Goal: Transaction & Acquisition: Obtain resource

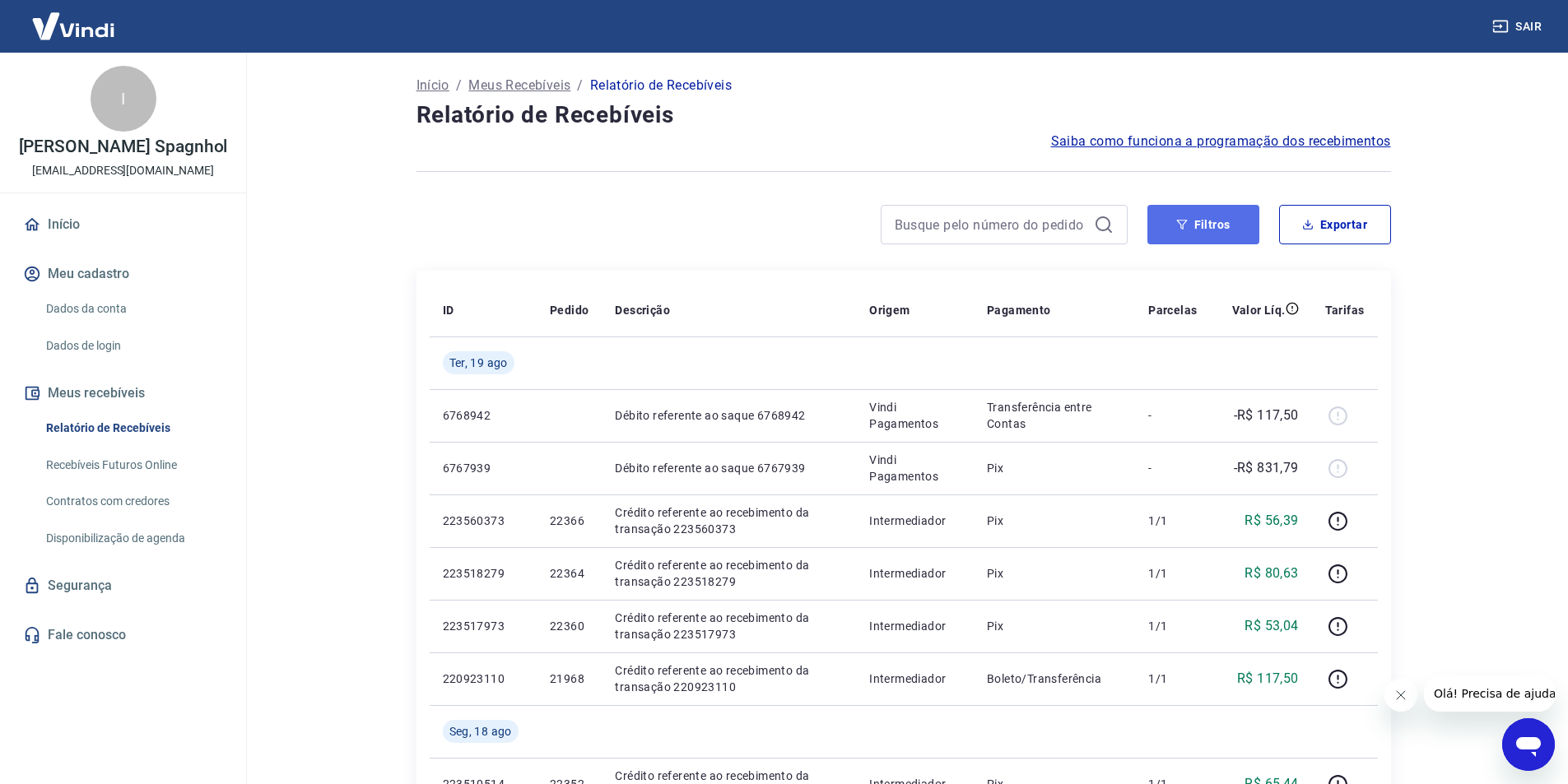
click at [1198, 219] on button "Filtros" at bounding box center [1203, 224] width 112 height 39
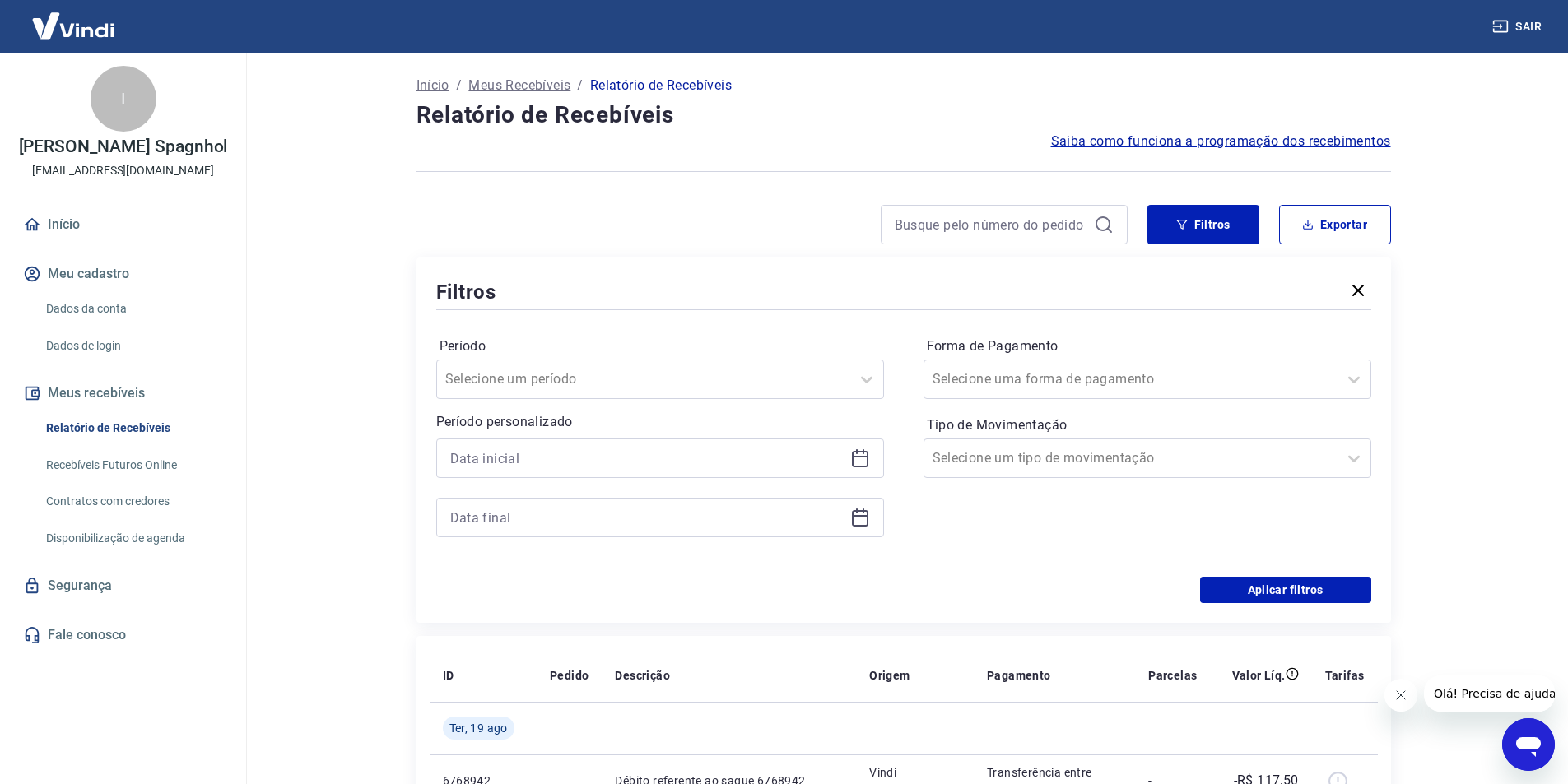
click at [860, 464] on icon at bounding box center [859, 457] width 20 height 20
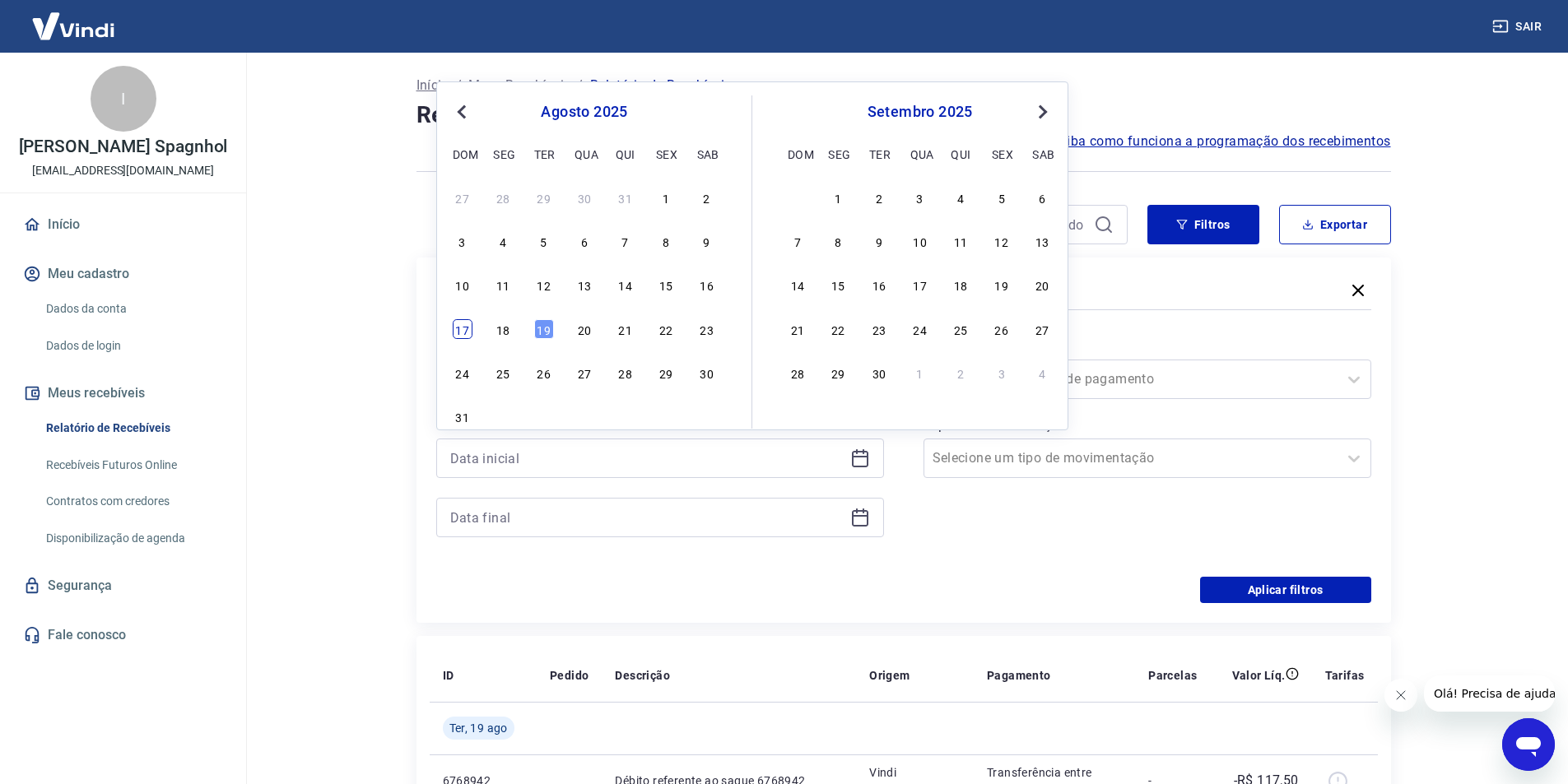
click at [460, 329] on div "17" at bounding box center [462, 329] width 20 height 20
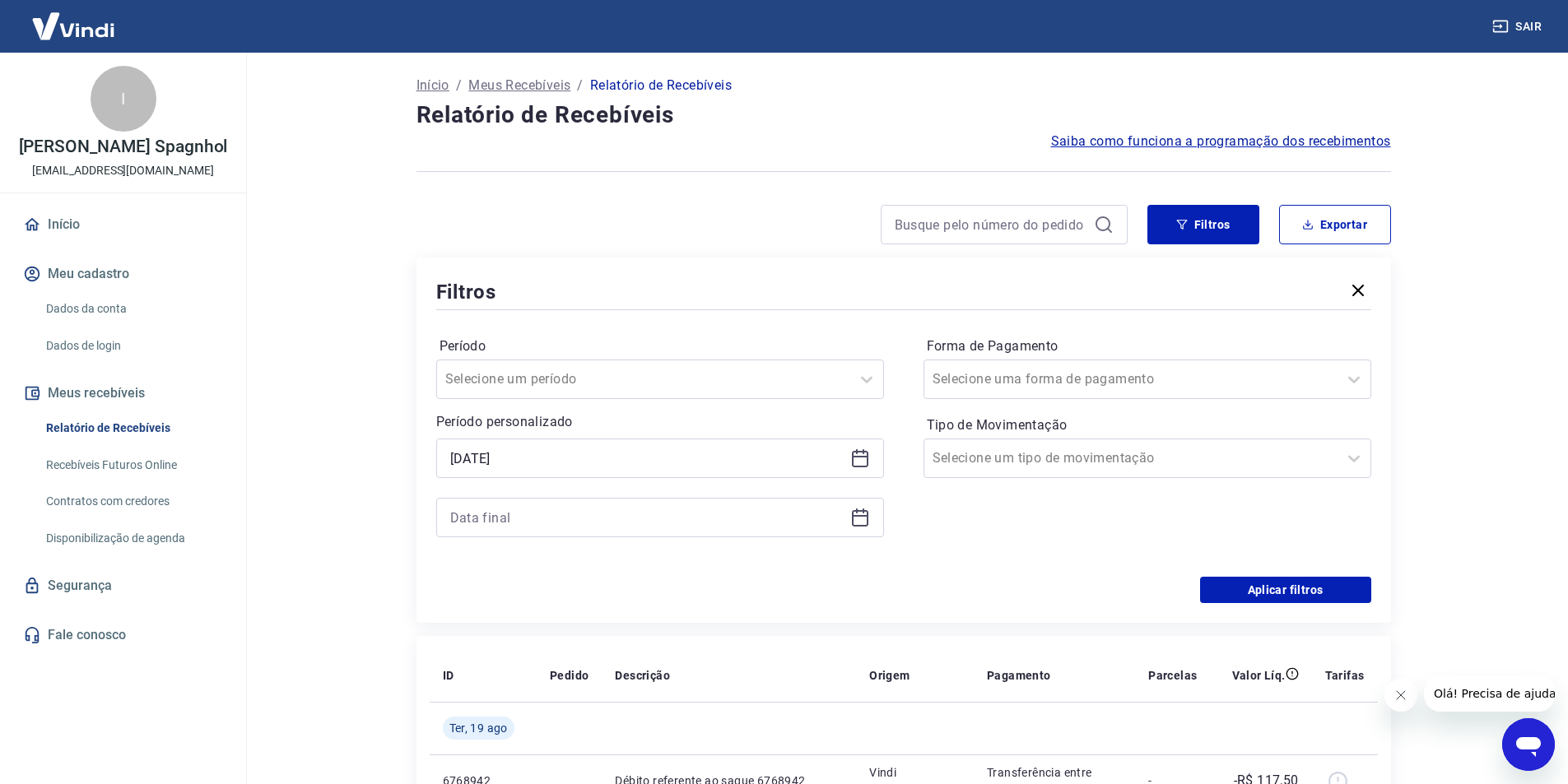
type input "[DATE]"
click at [849, 511] on div at bounding box center [659, 517] width 447 height 39
click at [858, 522] on icon at bounding box center [859, 517] width 20 height 20
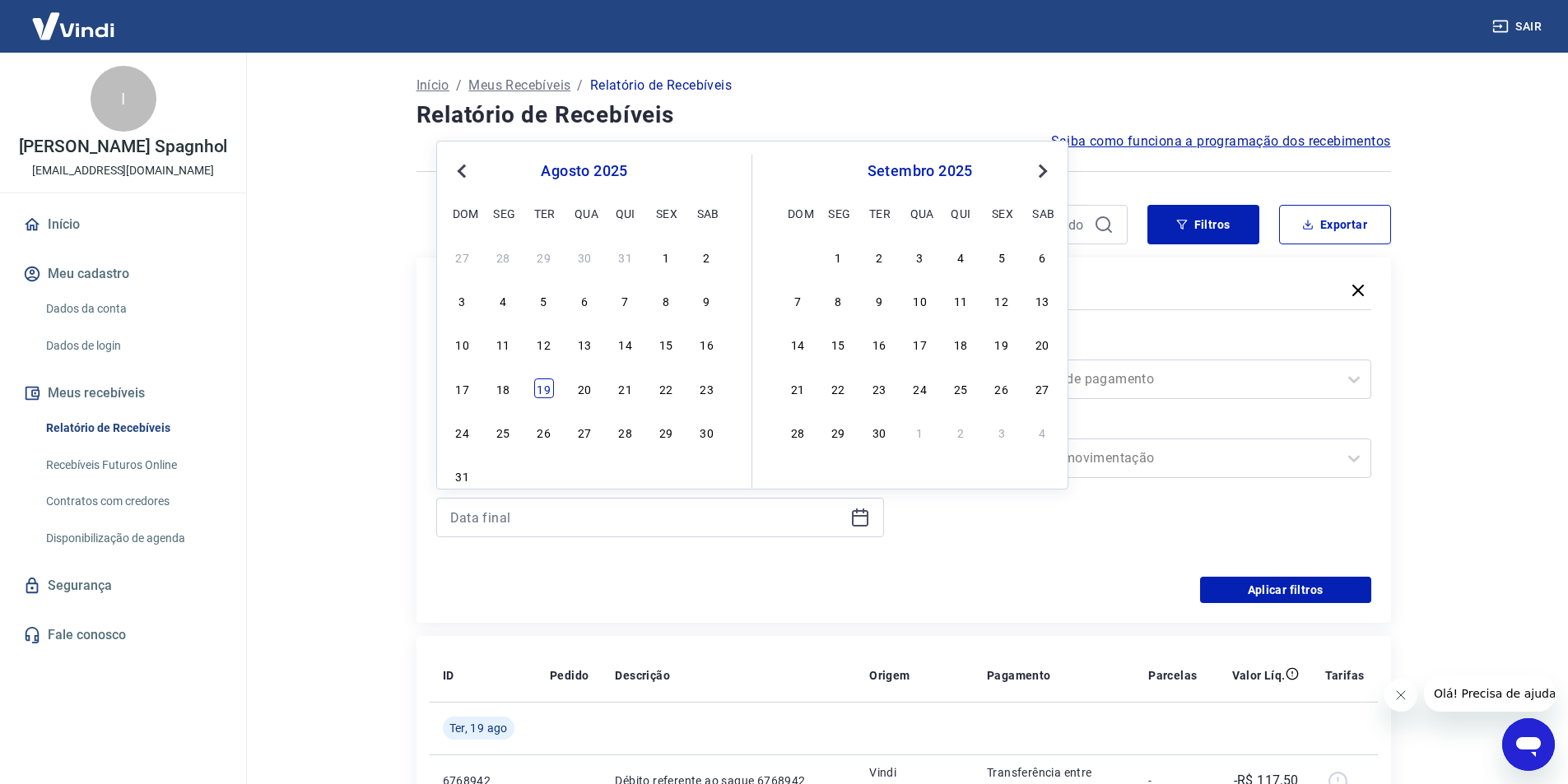
click at [544, 391] on div "19" at bounding box center [544, 387] width 20 height 20
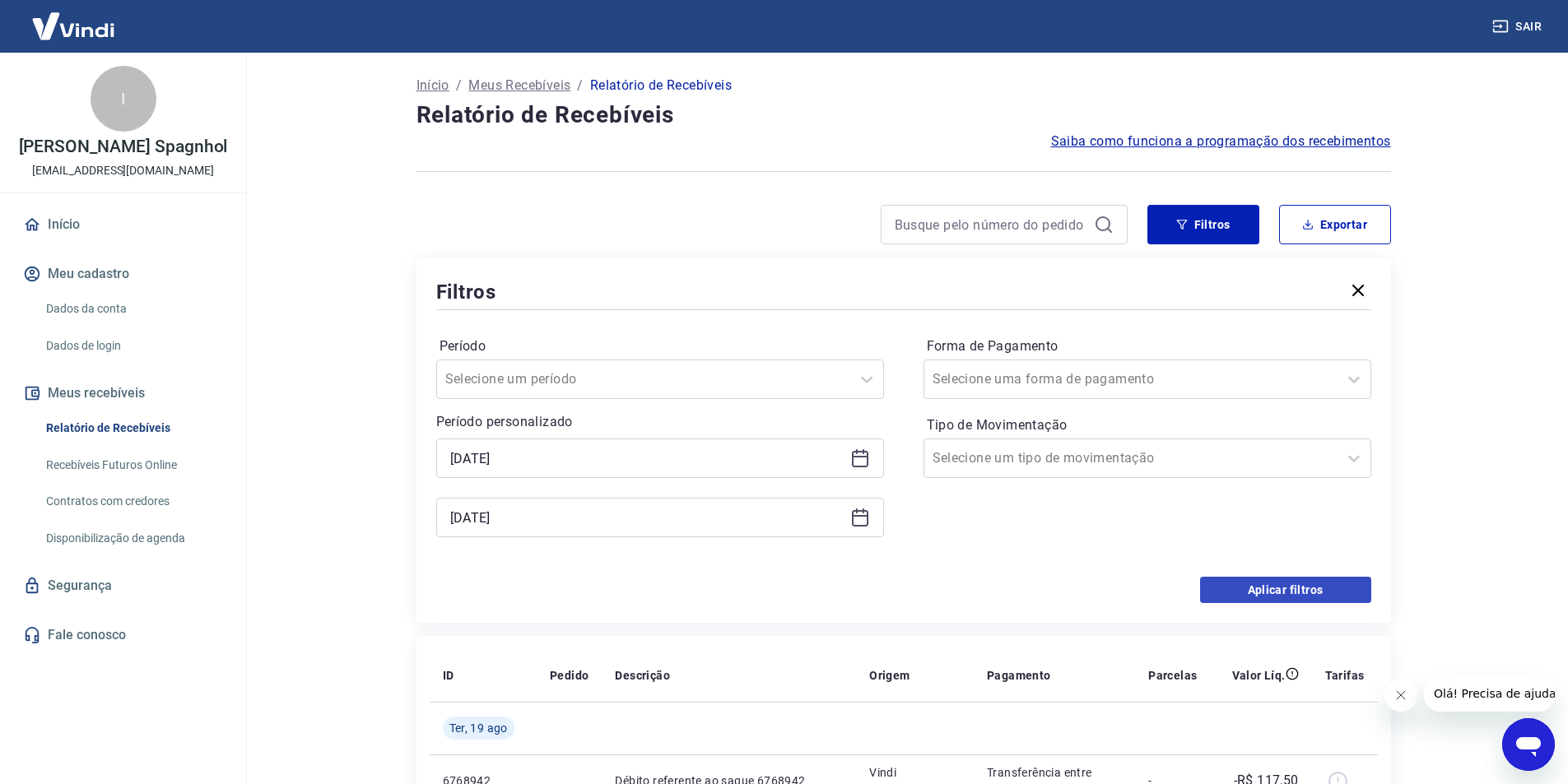
type input "[DATE]"
click at [1262, 592] on button "Aplicar filtros" at bounding box center [1285, 590] width 171 height 26
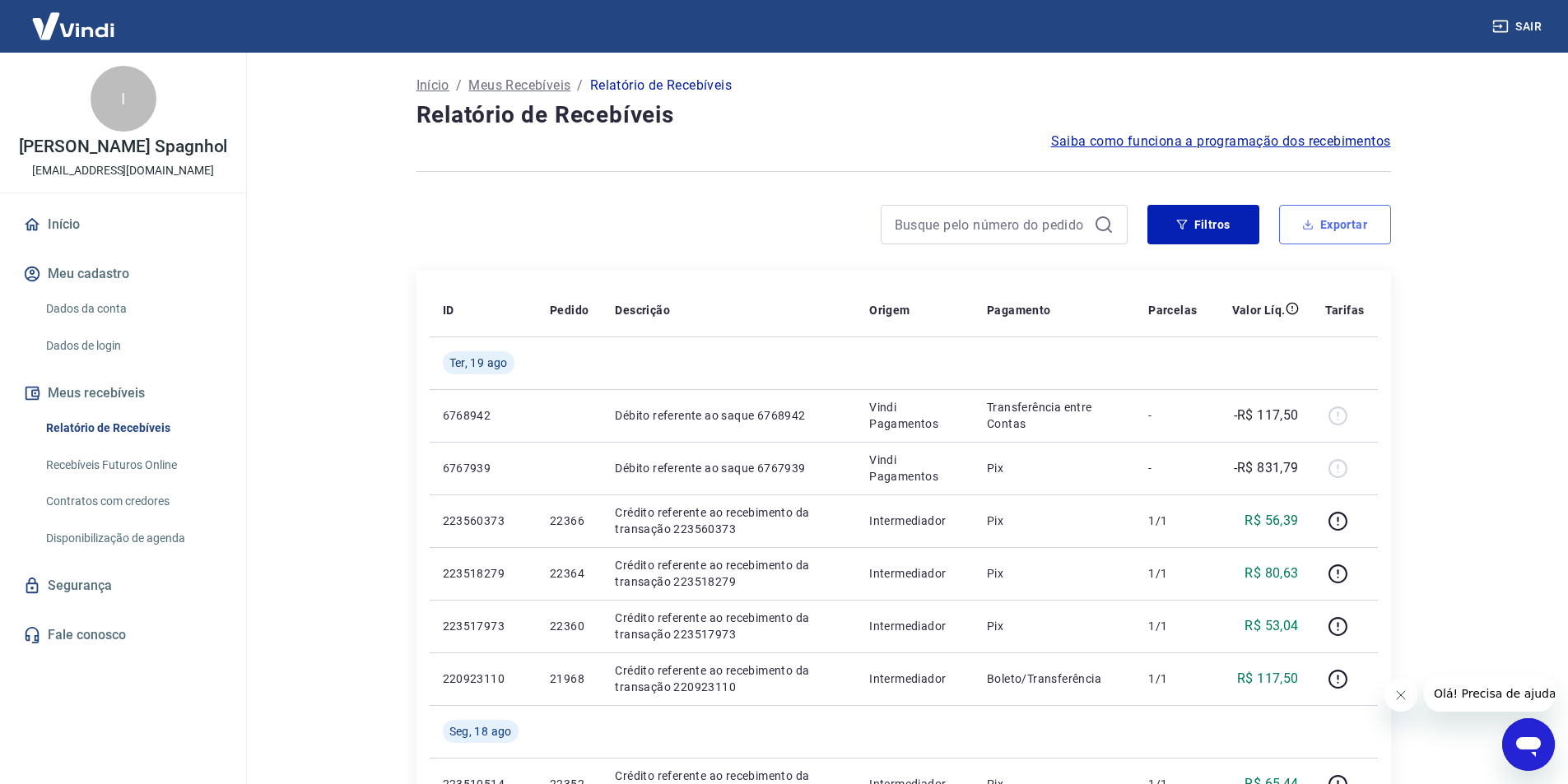
click at [1366, 223] on button "Exportar" at bounding box center [1335, 224] width 112 height 39
type input "[DATE]"
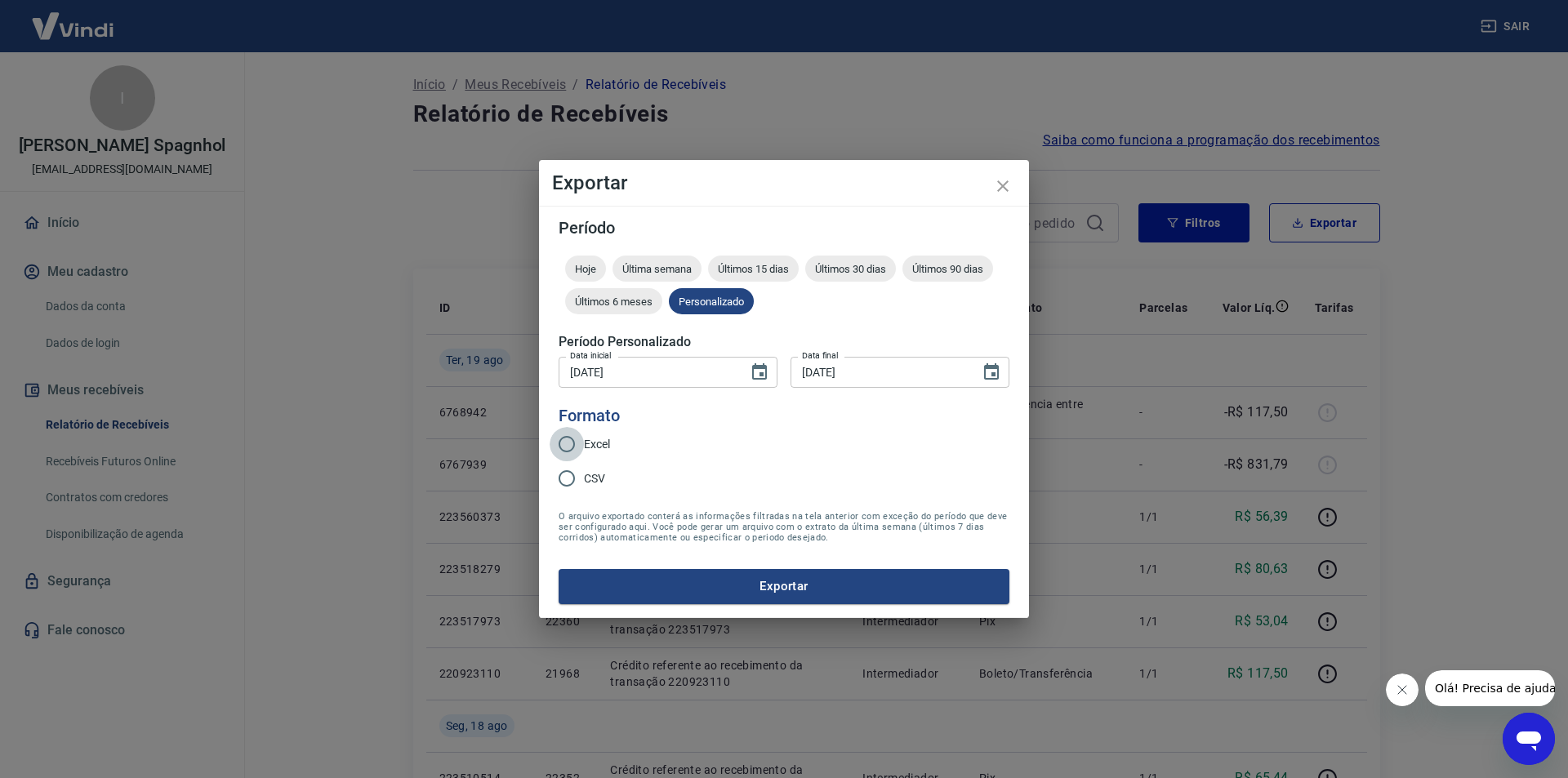
click at [565, 450] on input "Excel" at bounding box center [566, 444] width 34 height 34
radio input "true"
click at [784, 589] on button "Exportar" at bounding box center [784, 585] width 450 height 34
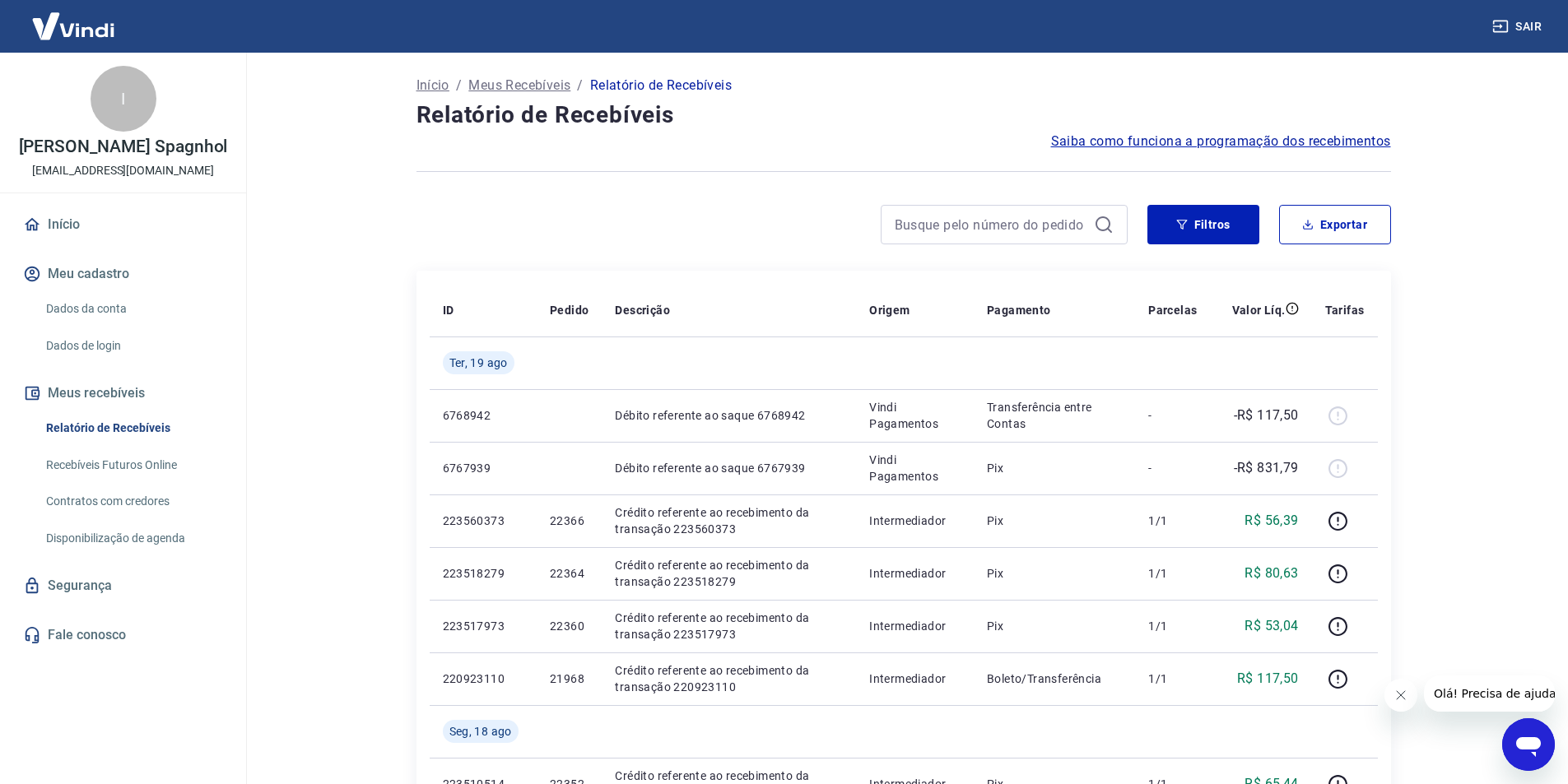
click at [147, 301] on link "Dados da conta" at bounding box center [133, 309] width 187 height 34
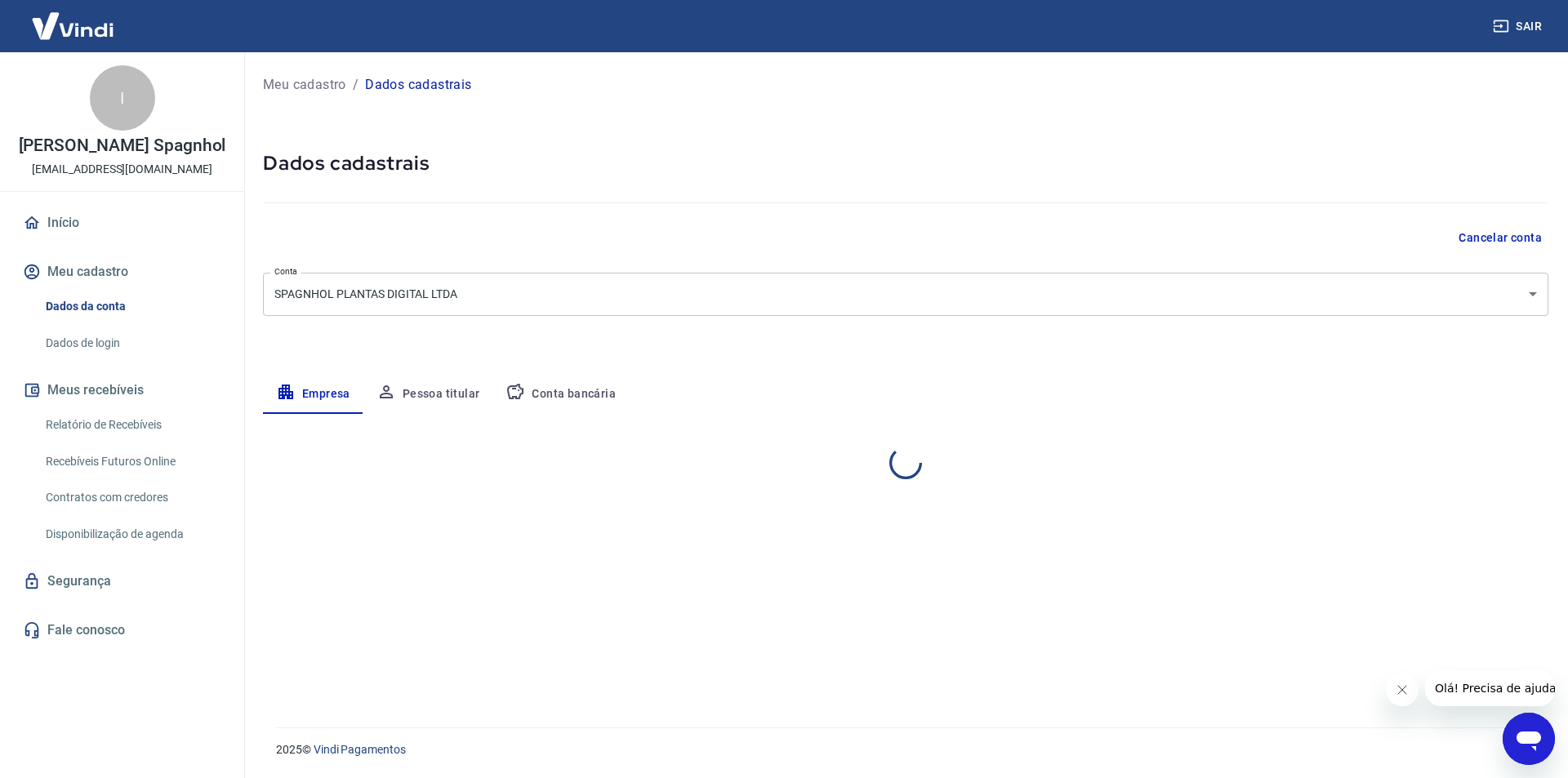
select select "SP"
select select "business"
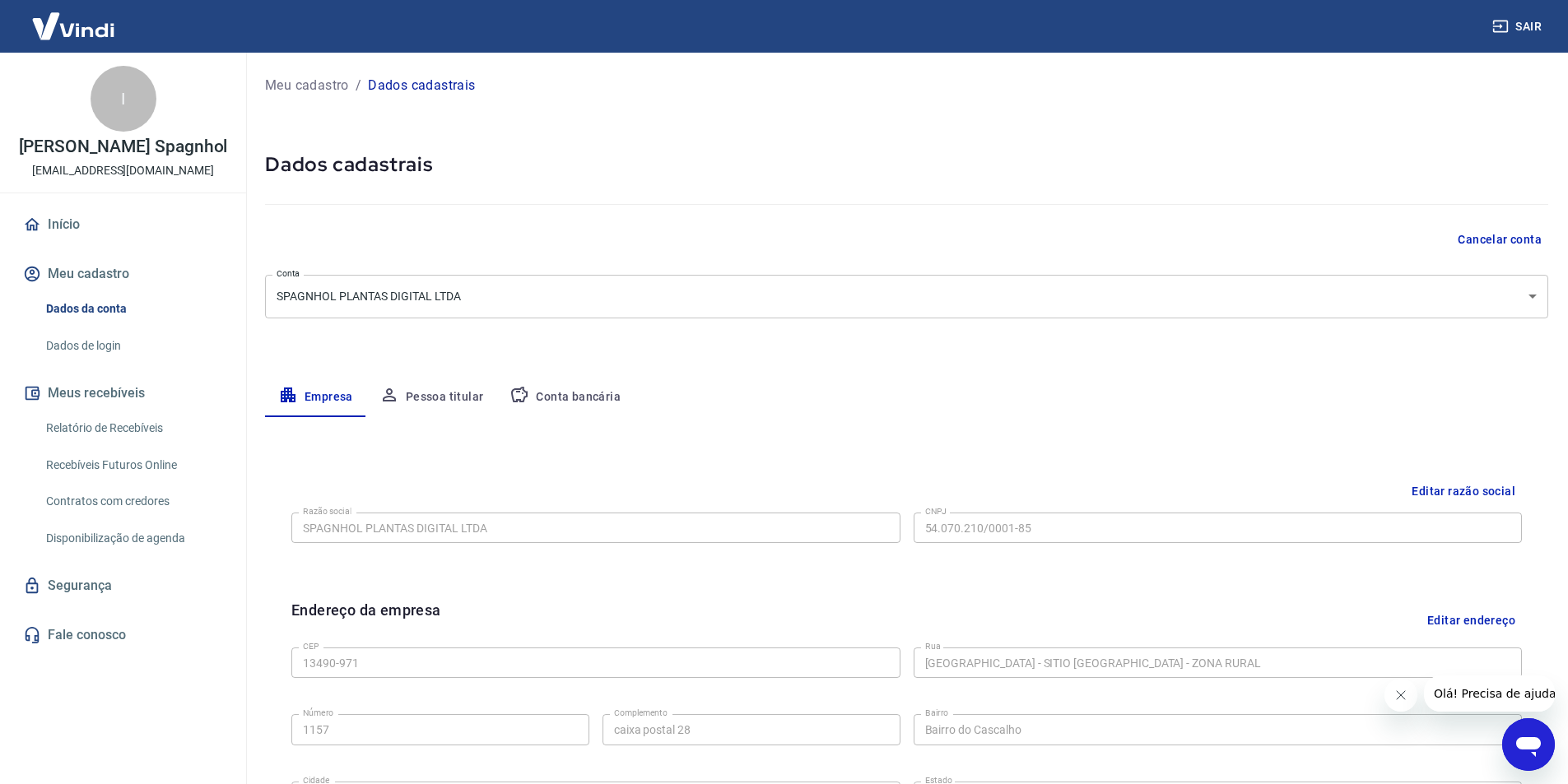
click at [135, 262] on button "Meu cadastro" at bounding box center [122, 273] width 206 height 36
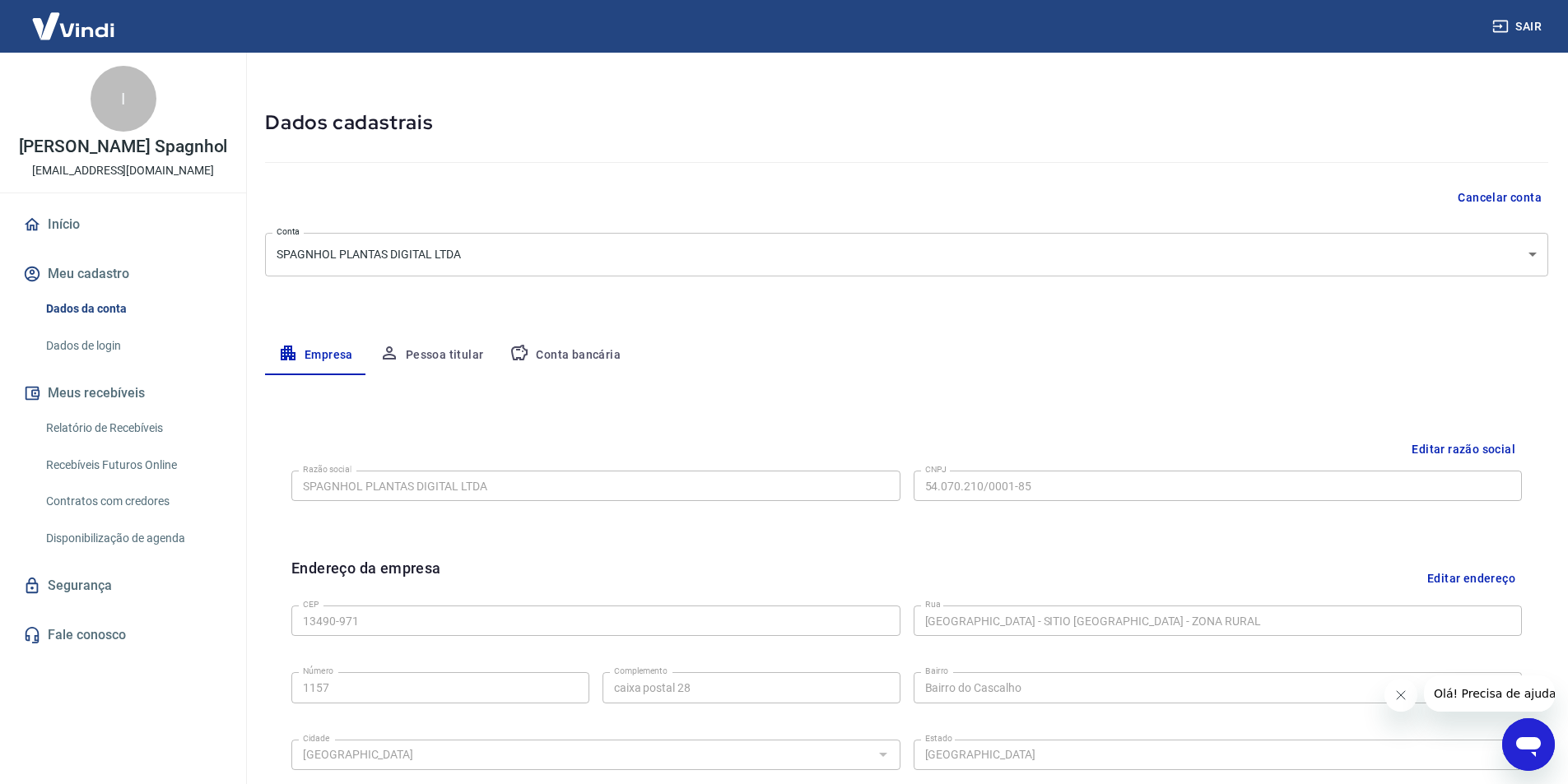
scroll to position [164, 0]
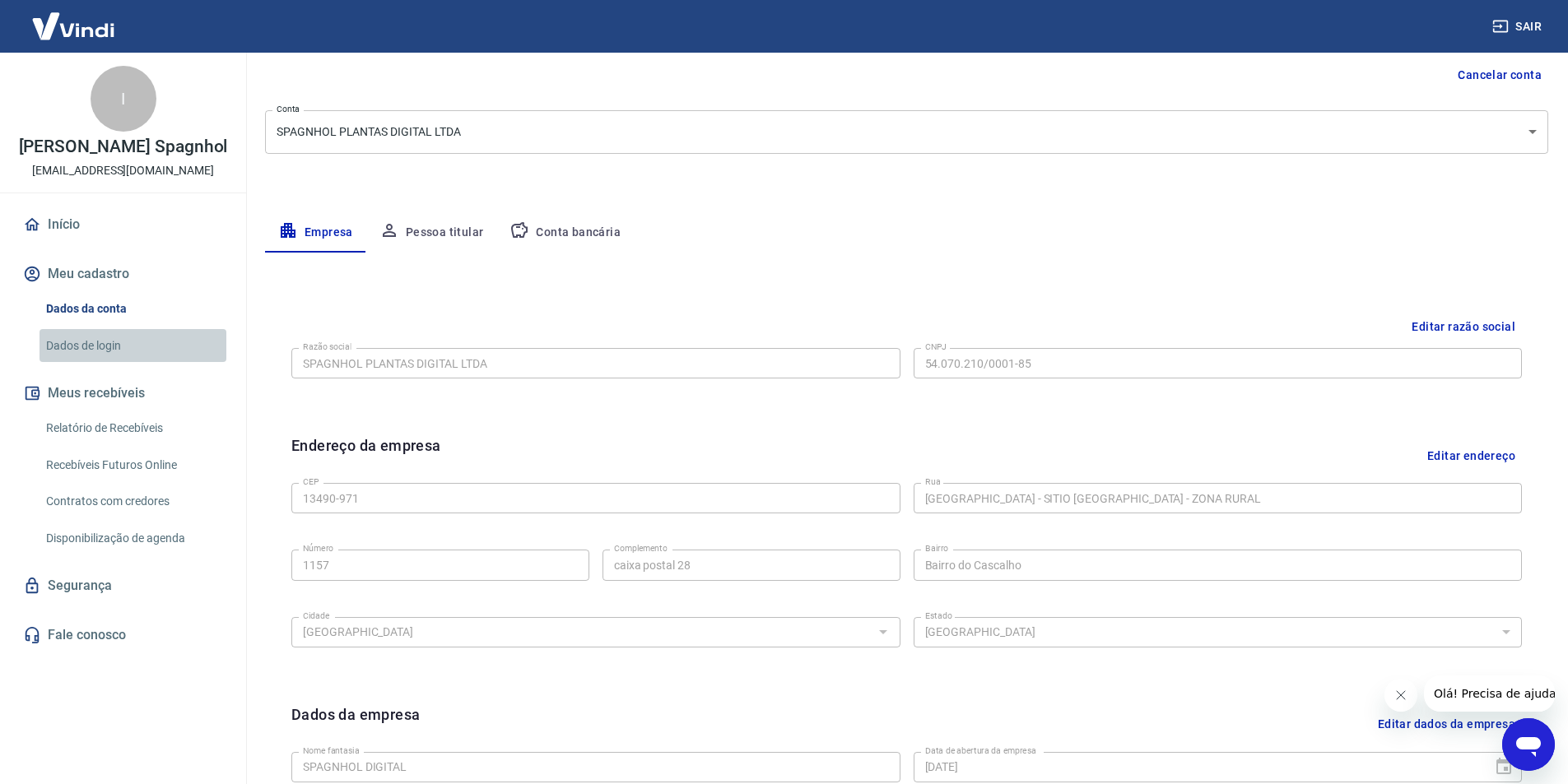
click at [132, 349] on link "Dados de login" at bounding box center [133, 345] width 187 height 34
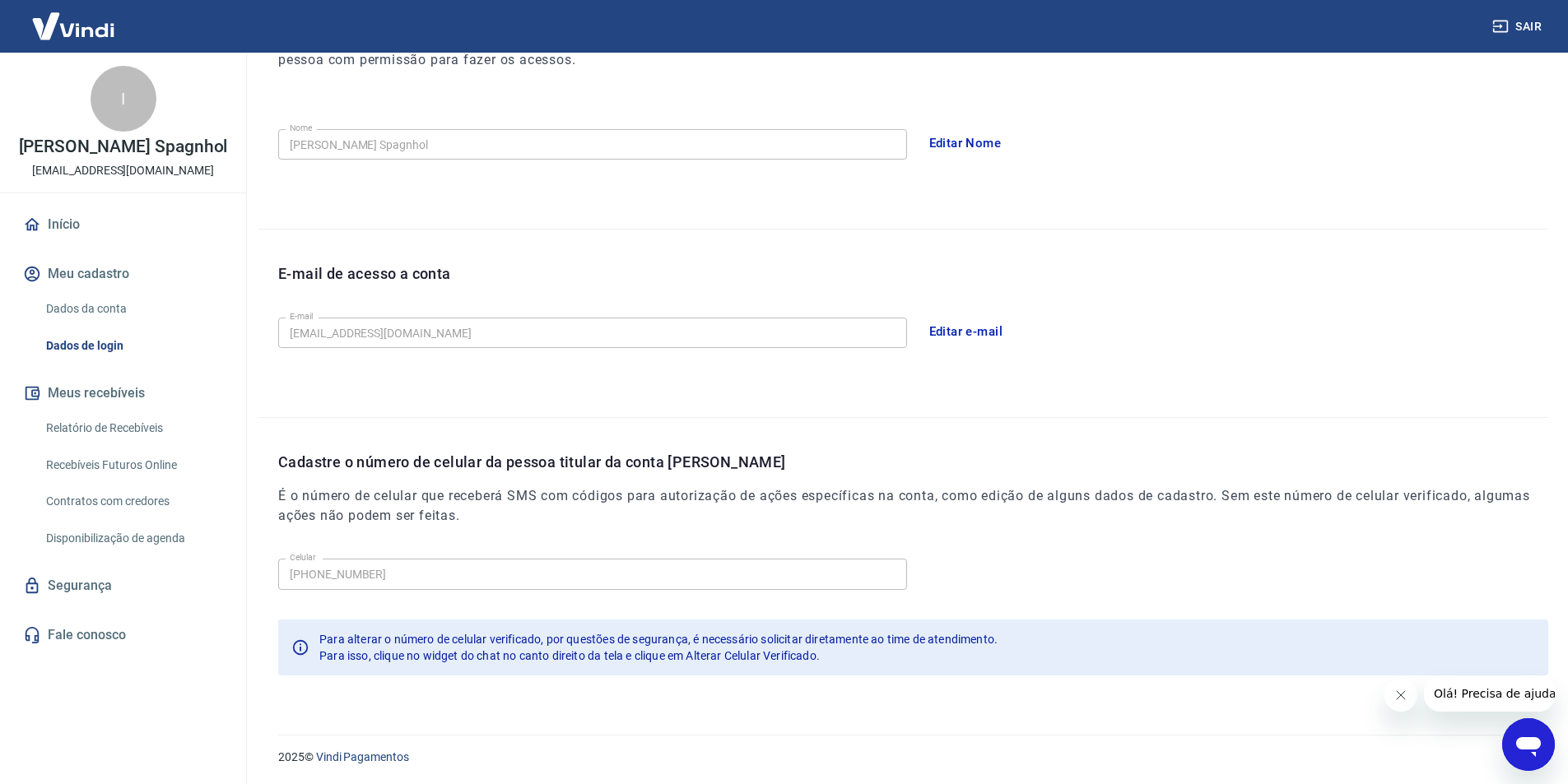
scroll to position [270, 0]
click at [177, 310] on link "Dados da conta" at bounding box center [133, 309] width 187 height 34
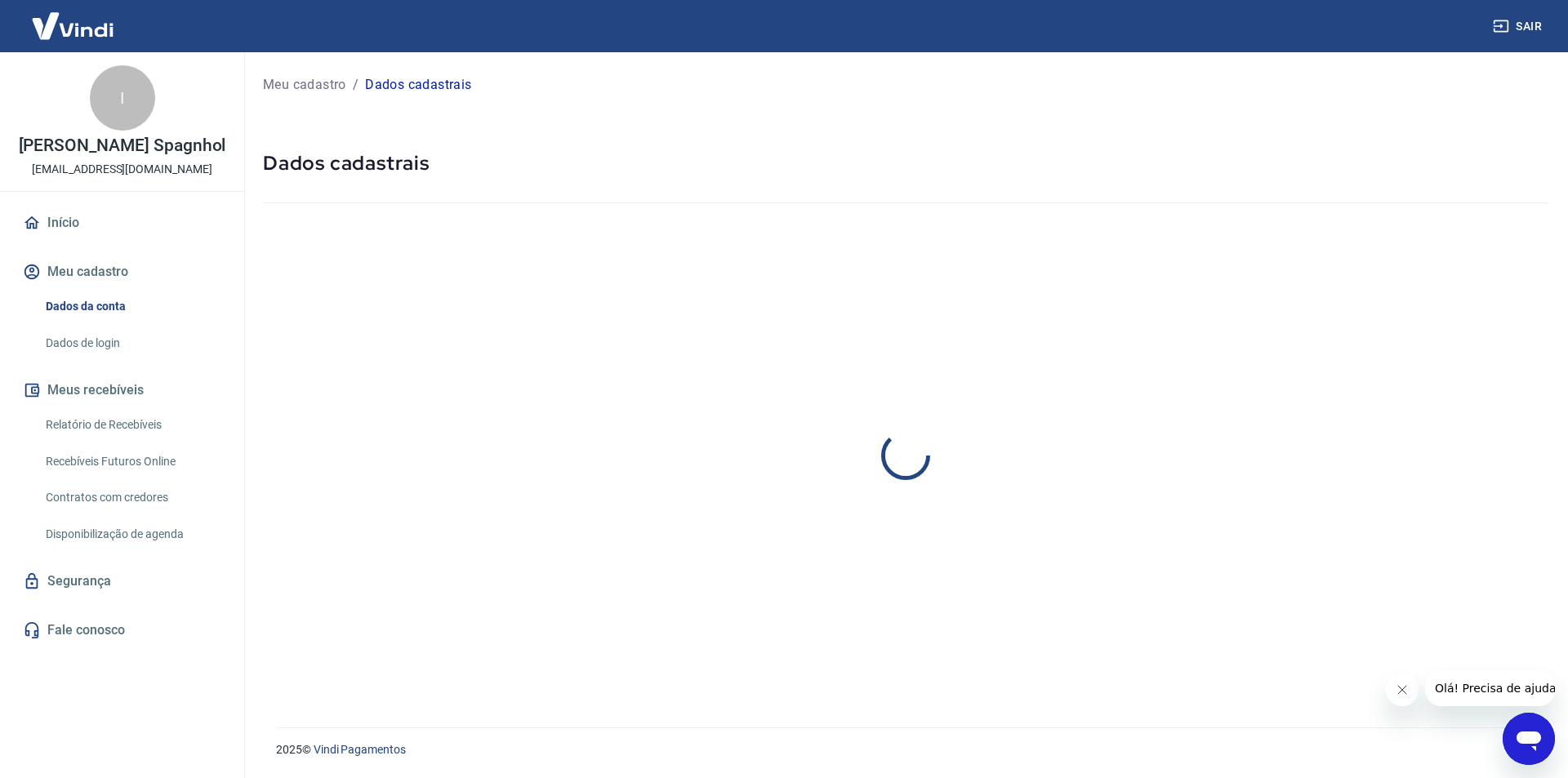
select select "SP"
select select "business"
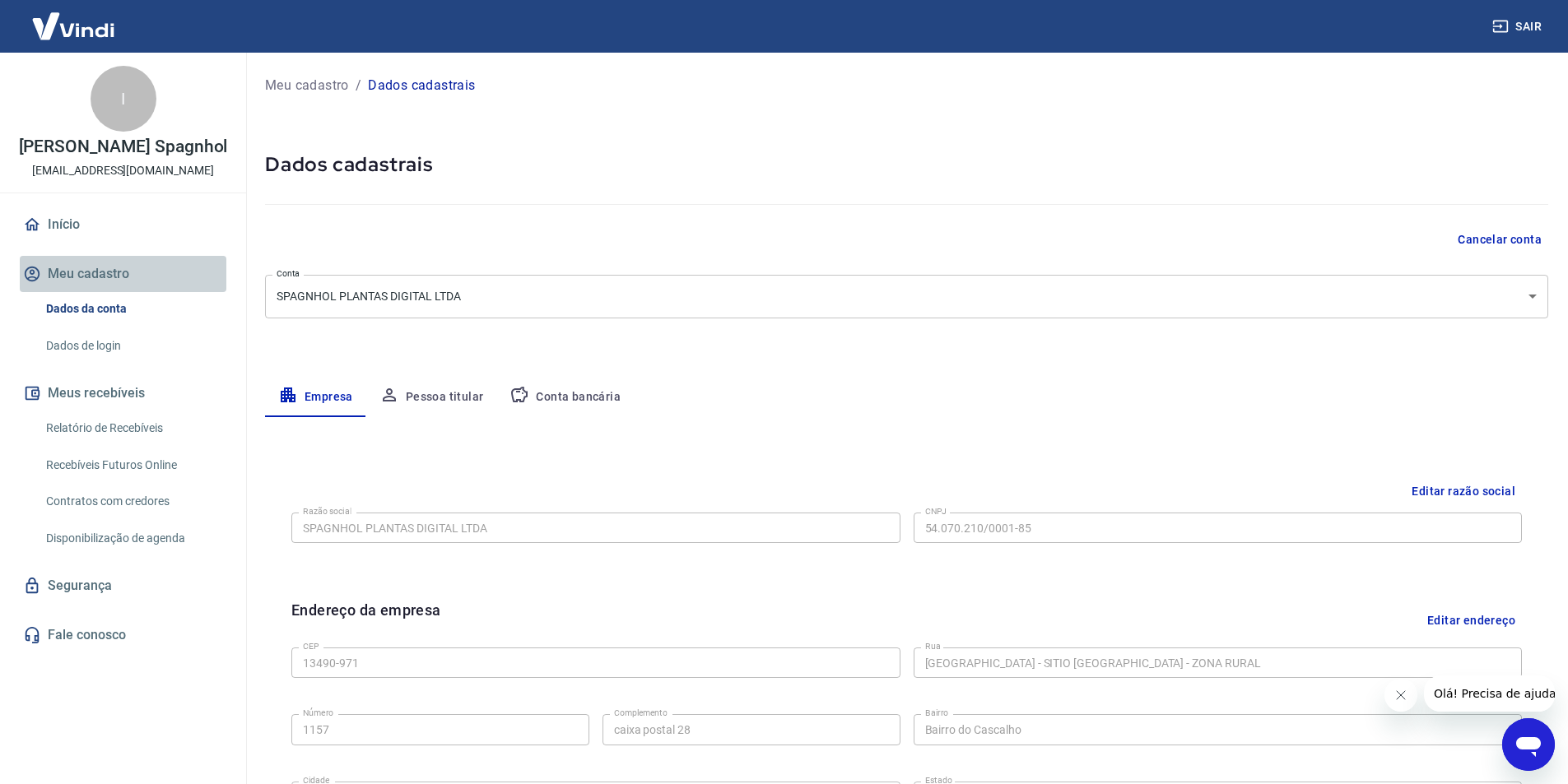
click at [191, 273] on button "Meu cadastro" at bounding box center [122, 273] width 206 height 36
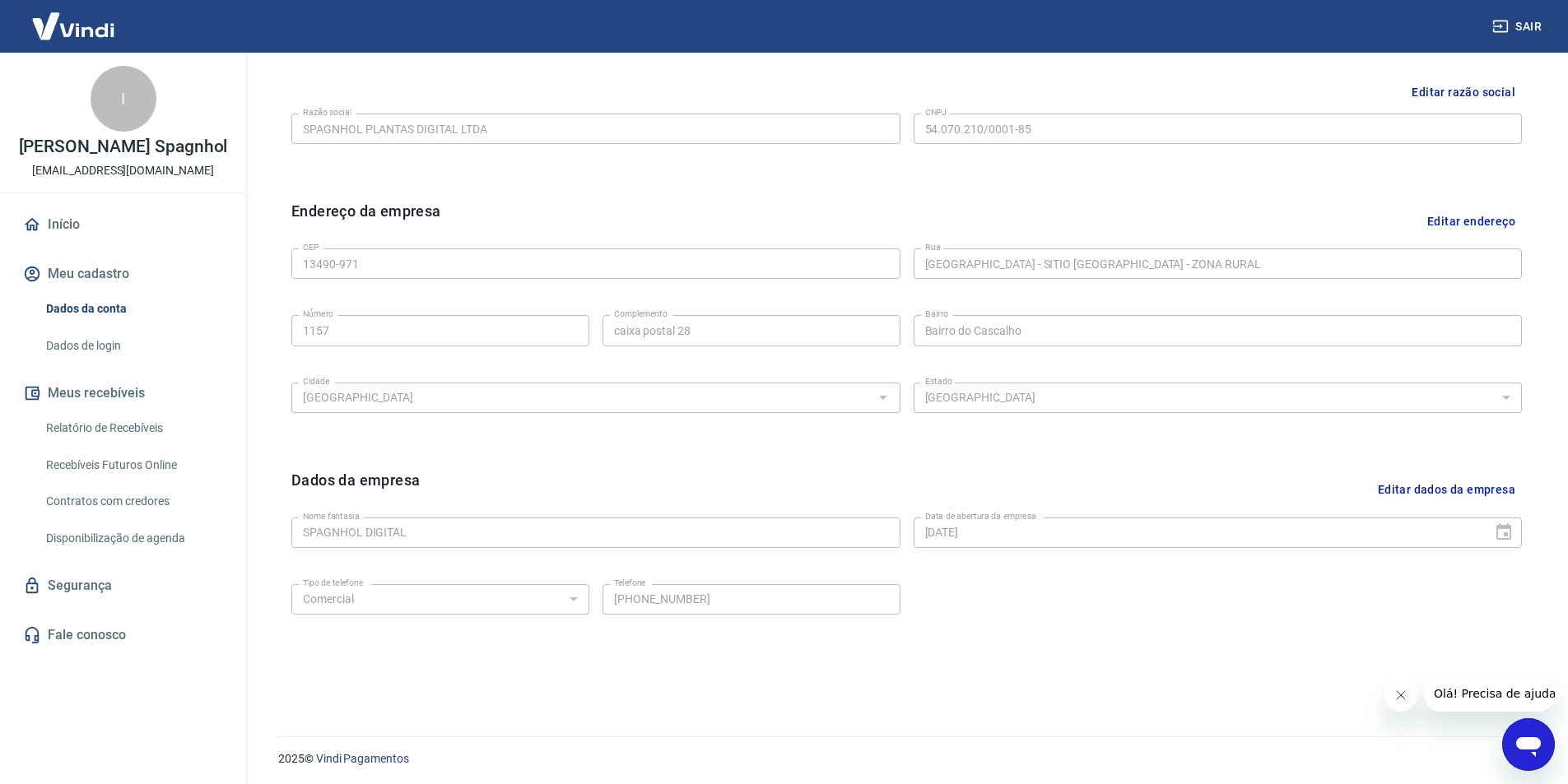
scroll to position [402, 0]
click at [1148, 635] on div "Tipo de telefone Residencial Comercial Tipo de telefone Telefone [PHONE_NUMBER]…" at bounding box center [906, 607] width 1230 height 66
click at [151, 424] on link "Relatório de Recebíveis" at bounding box center [133, 428] width 187 height 34
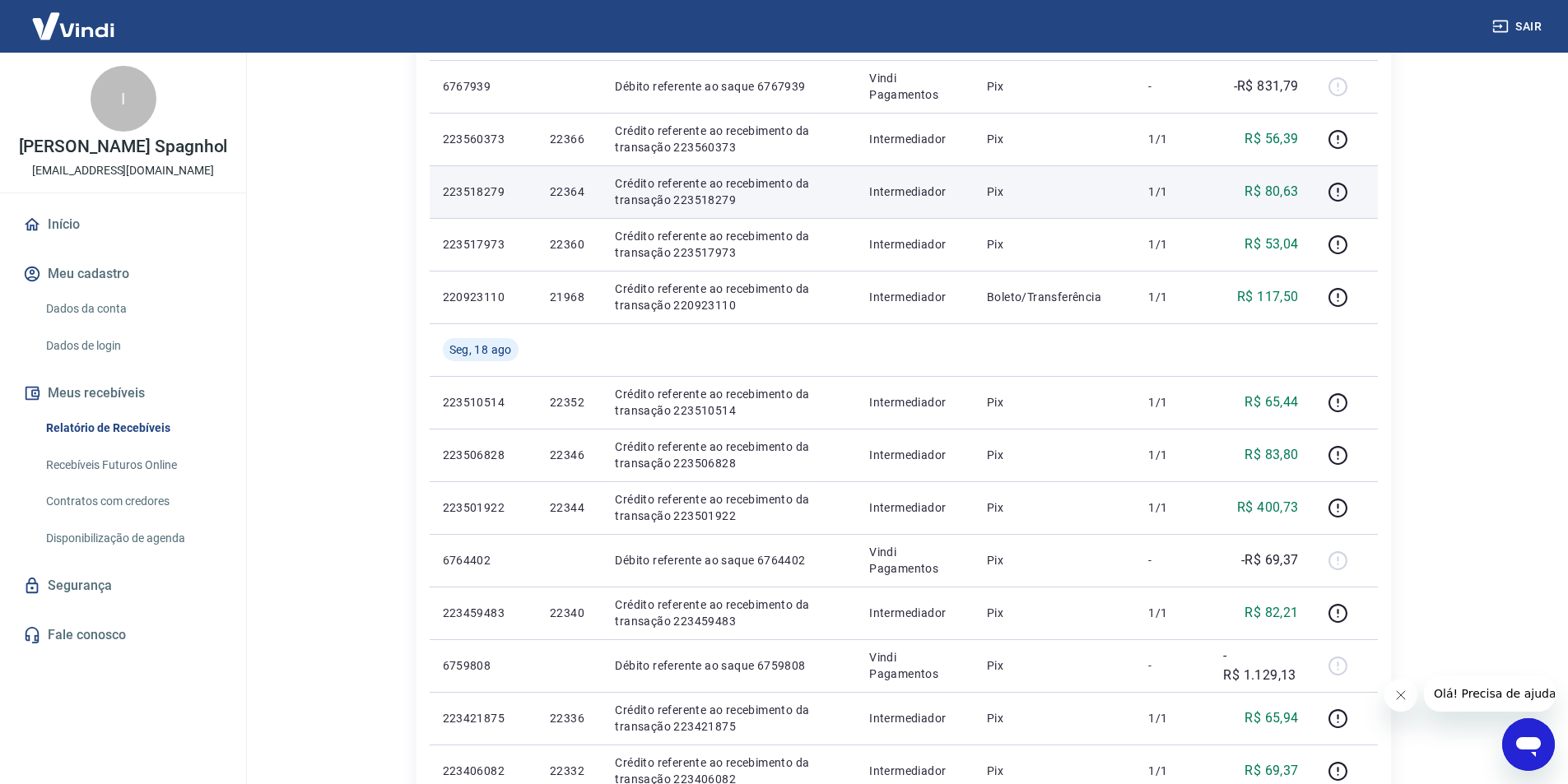
scroll to position [412, 0]
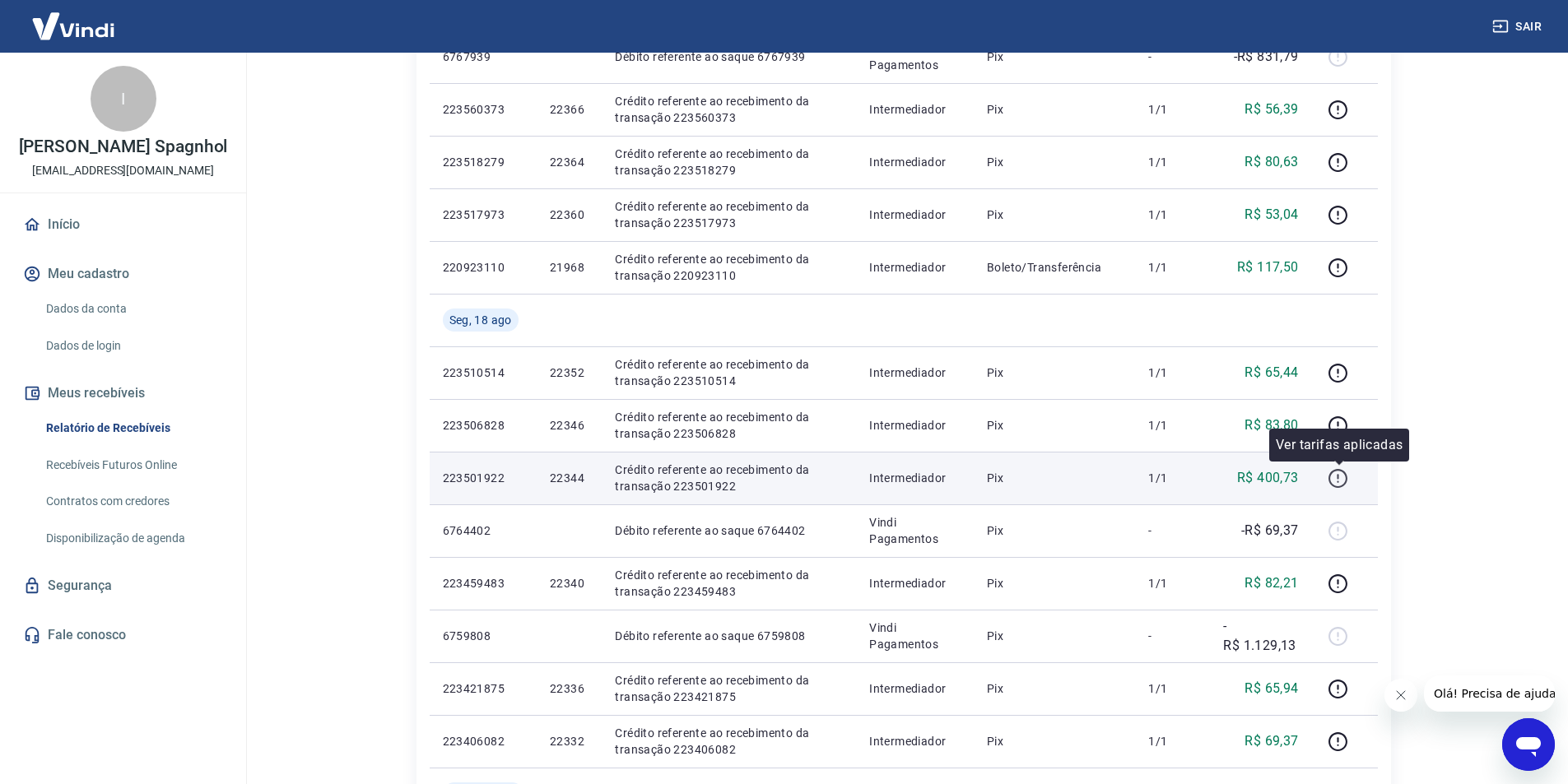
click at [1332, 478] on icon "button" at bounding box center [1337, 478] width 21 height 21
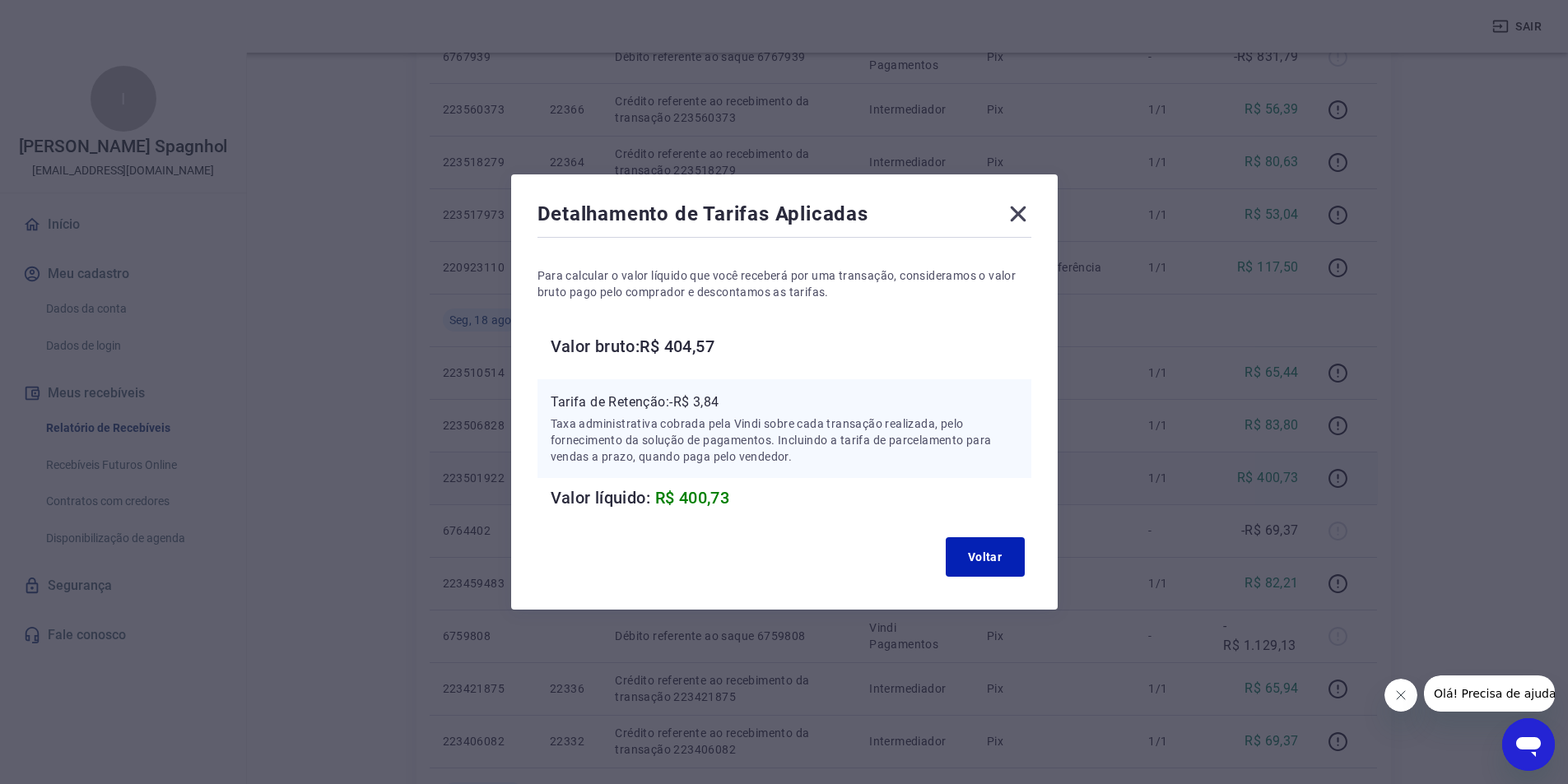
click at [1025, 206] on icon at bounding box center [1017, 214] width 16 height 16
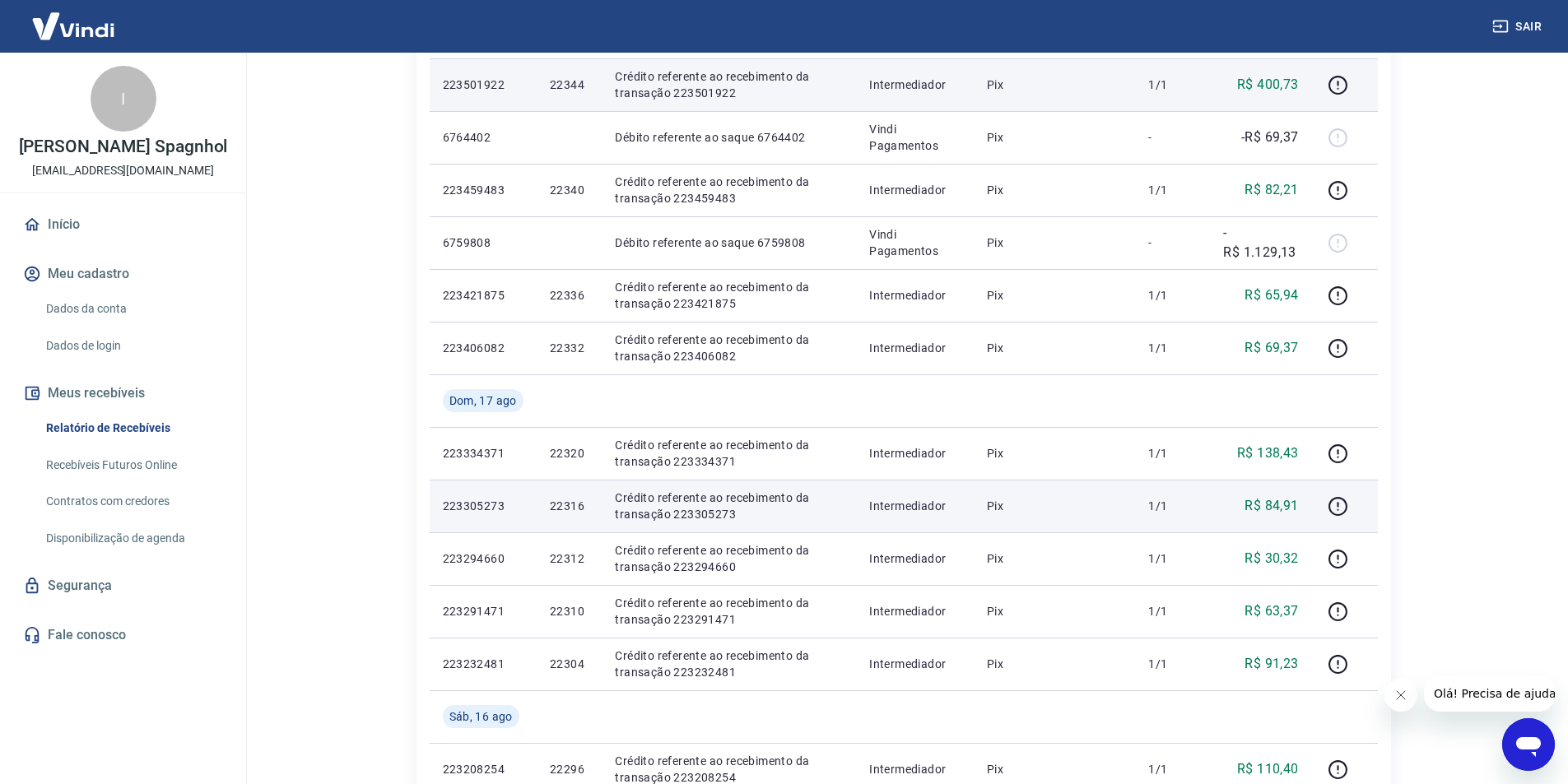
scroll to position [822, 0]
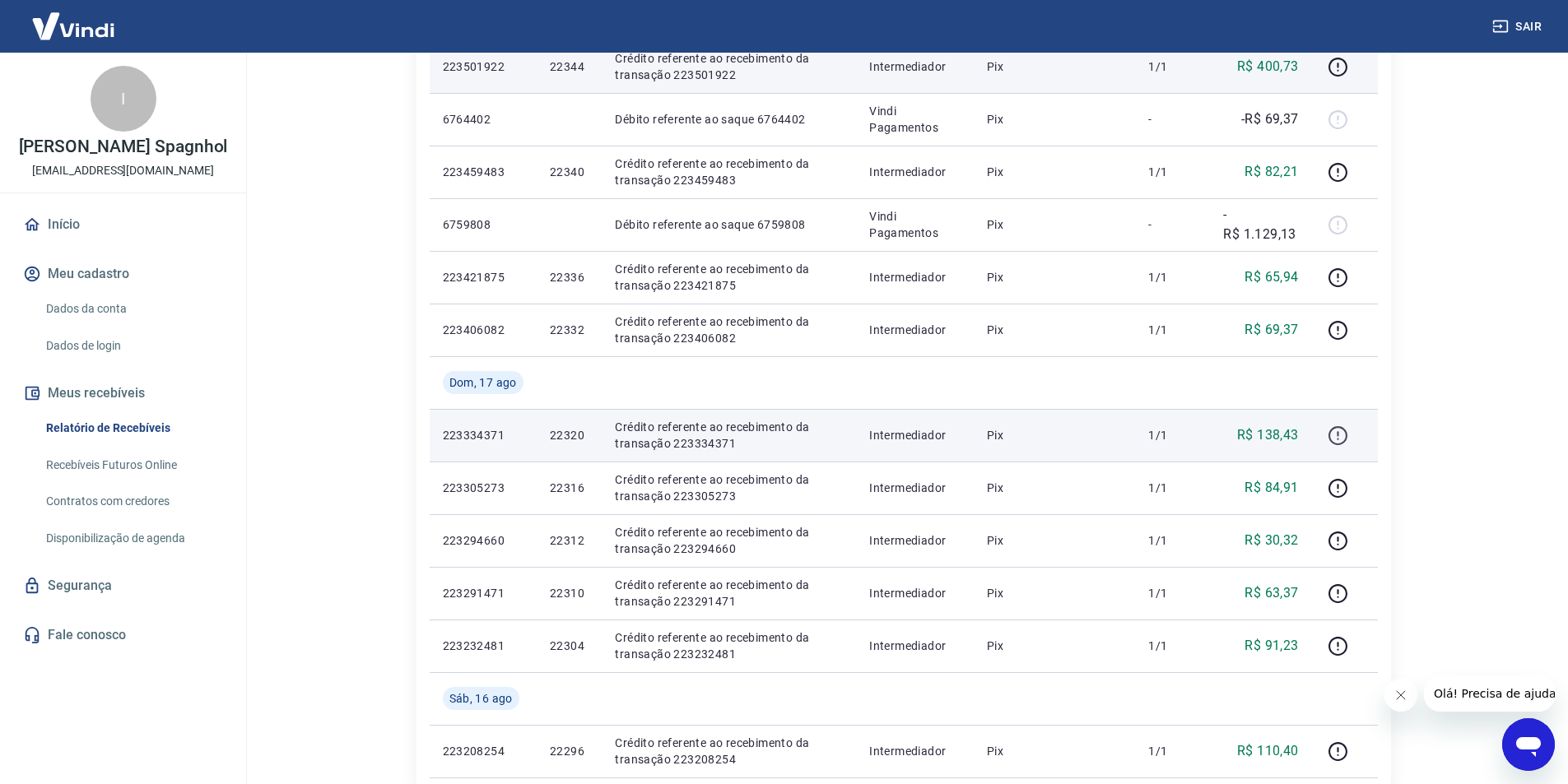
click at [1336, 429] on icon "button" at bounding box center [1337, 436] width 21 height 21
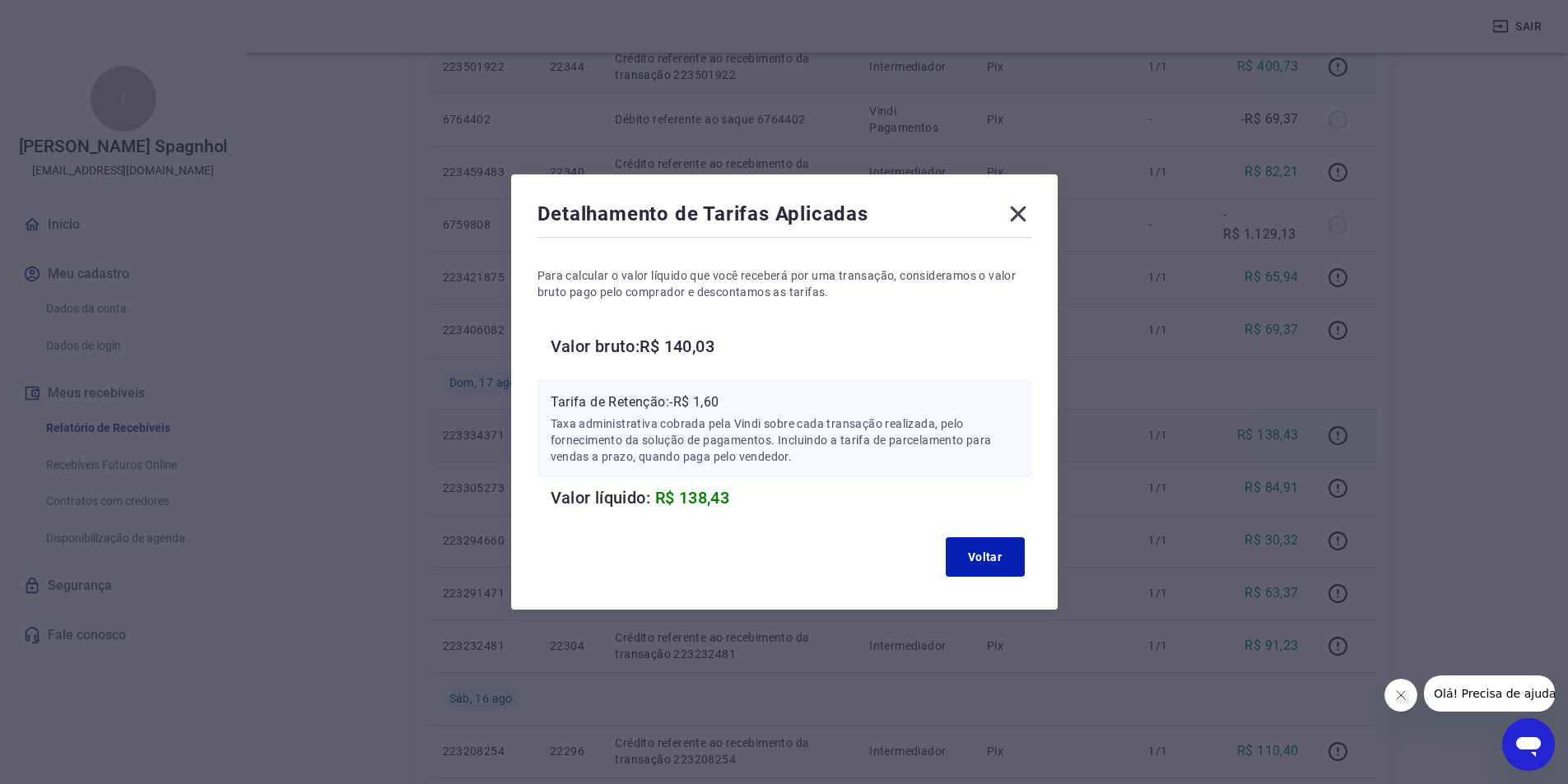
click at [1031, 205] on icon at bounding box center [1018, 214] width 26 height 26
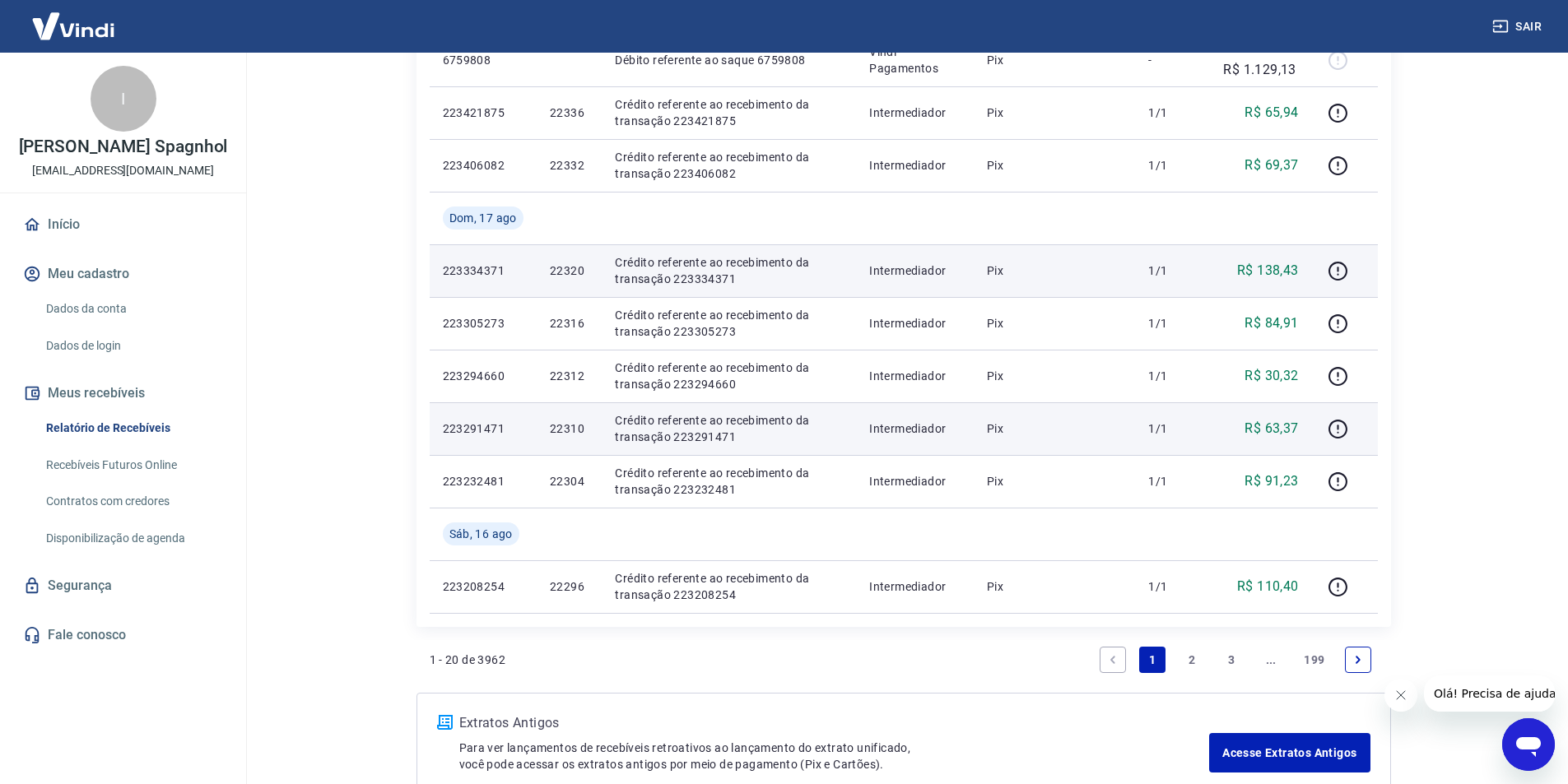
scroll to position [1070, 0]
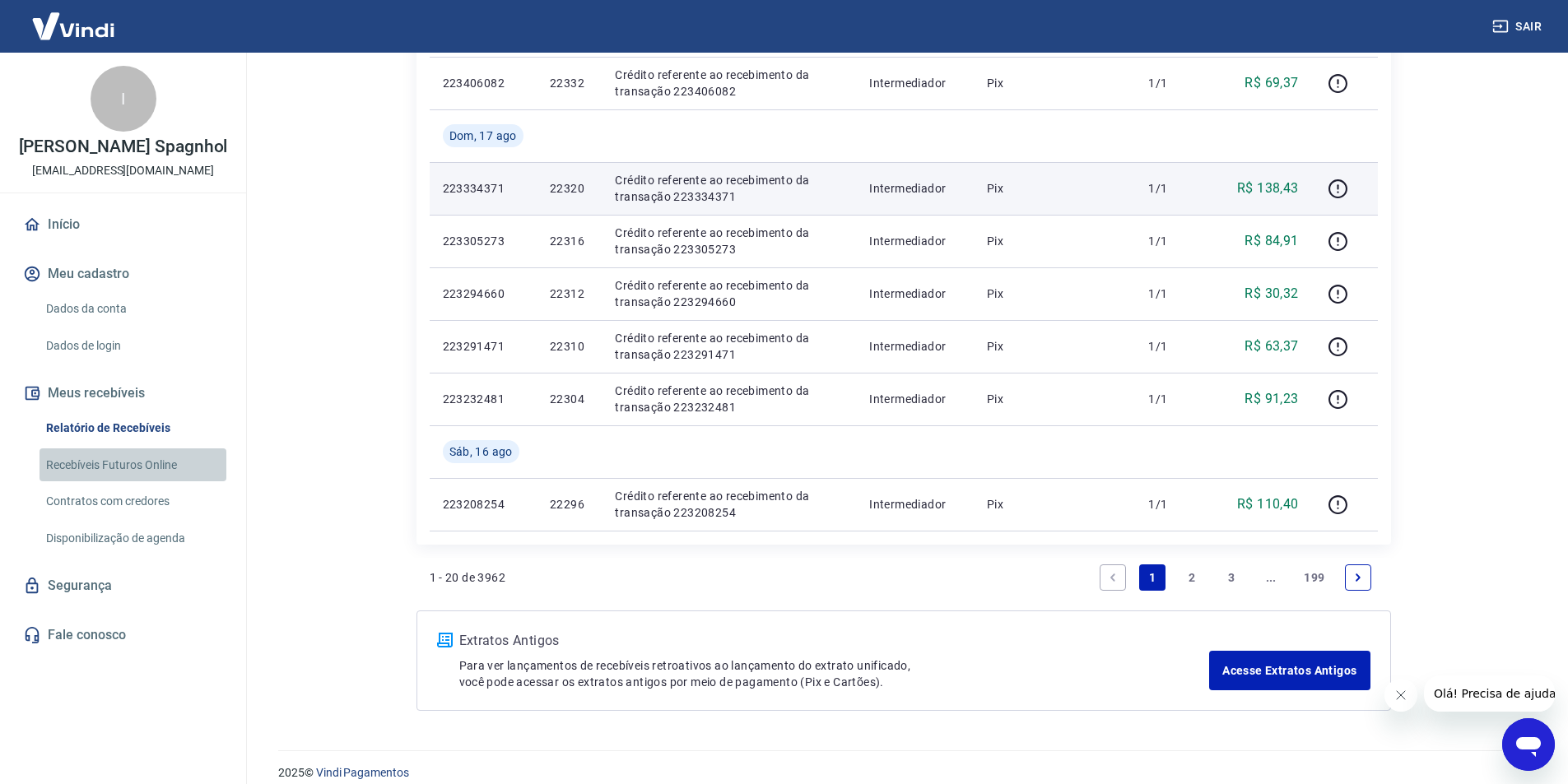
click at [175, 471] on link "Recebíveis Futuros Online" at bounding box center [133, 465] width 187 height 34
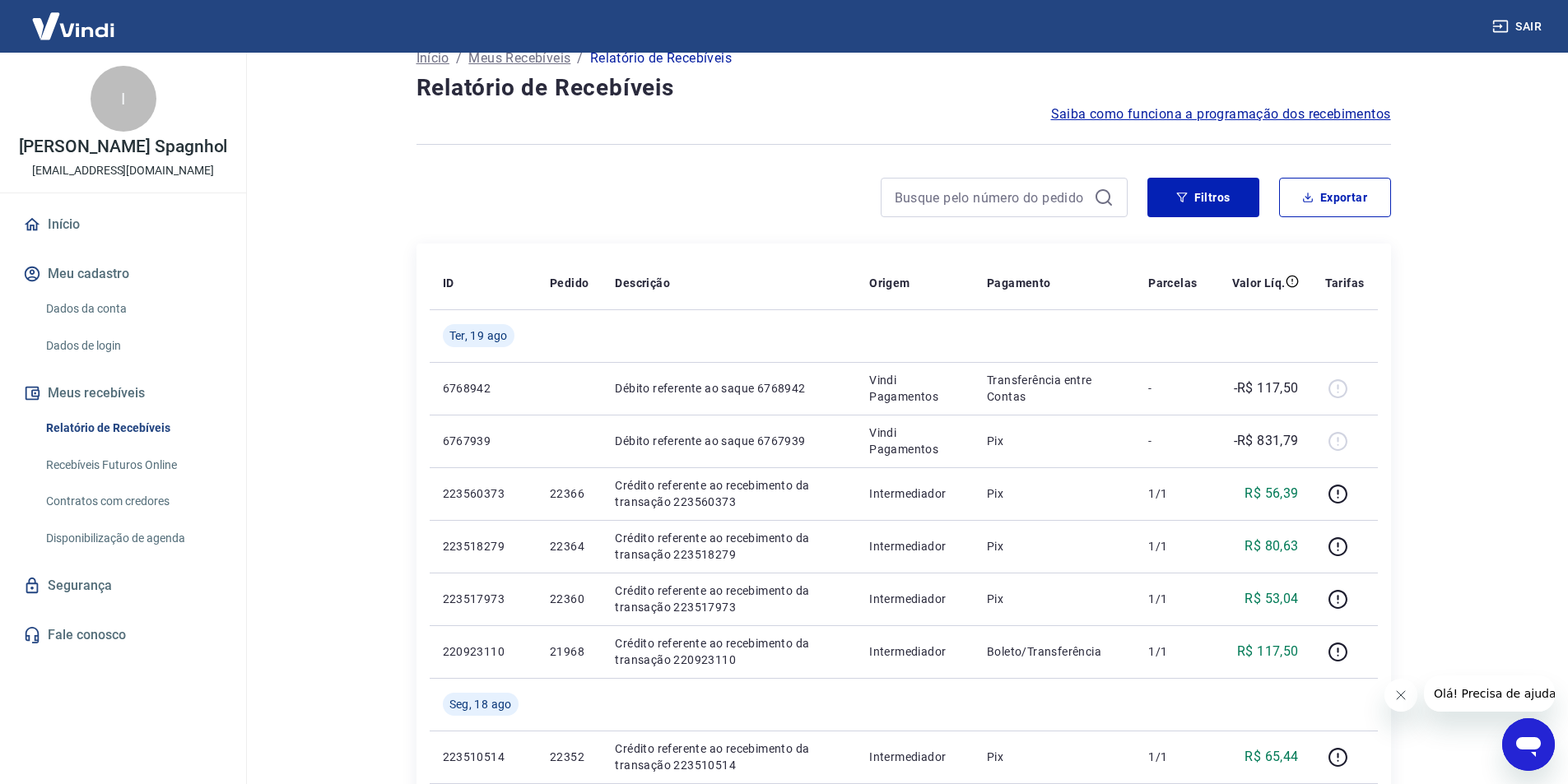
scroll to position [0, 0]
